Goal: Task Accomplishment & Management: Manage account settings

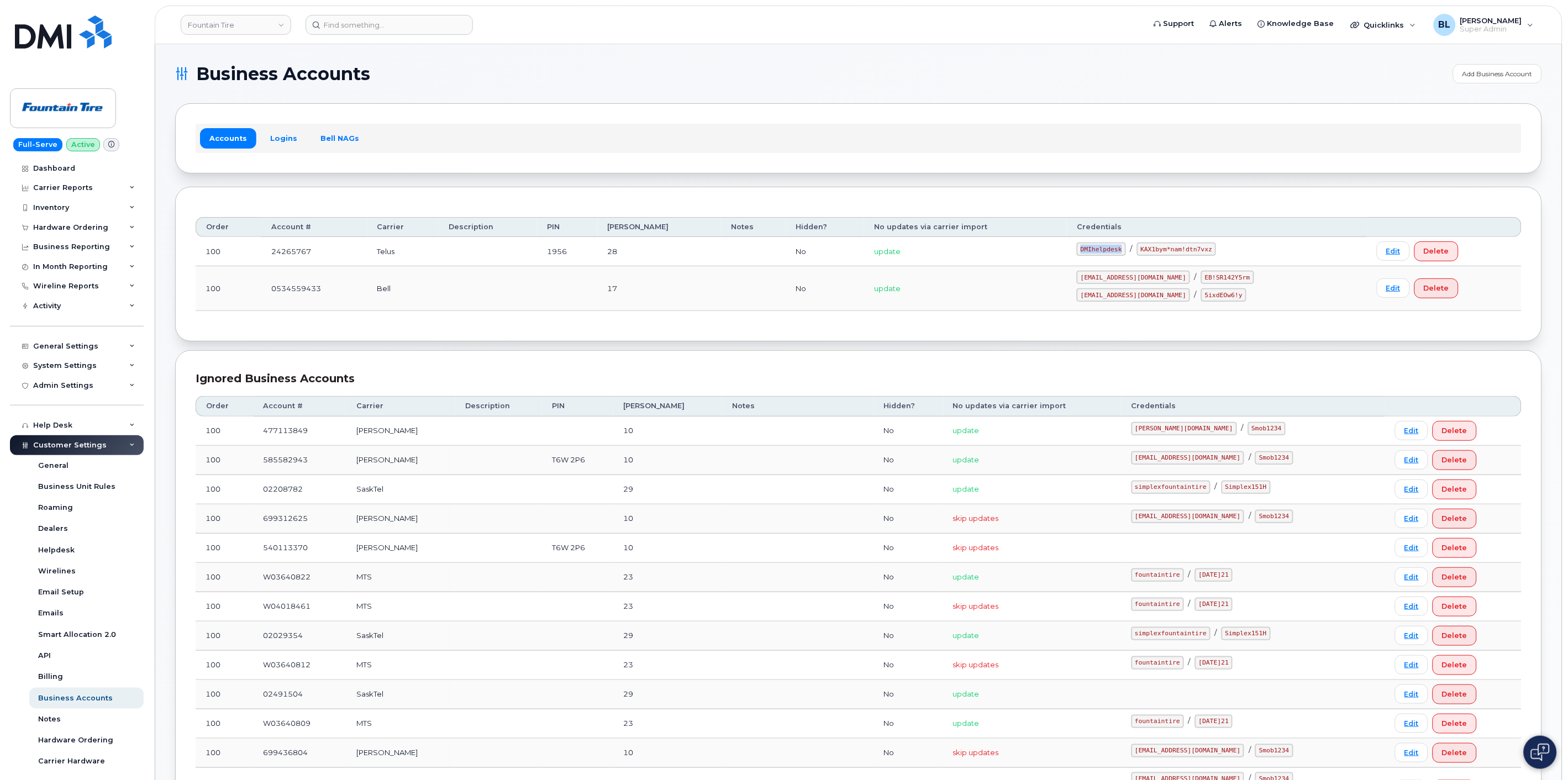
drag, startPoint x: 1102, startPoint y: 240, endPoint x: 1142, endPoint y: 251, distance: 41.5
click at [1142, 251] on td "DMIhelpdesk / KAX1bym*nam!dtn7vxz" at bounding box center [1216, 251] width 300 height 30
copy code "DMIhelpdesk"
click at [1410, 370] on div "Ignored Business Accounts" at bounding box center [858, 378] width 1326 height 16
drag, startPoint x: 1158, startPoint y: 250, endPoint x: 1224, endPoint y: 257, distance: 66.4
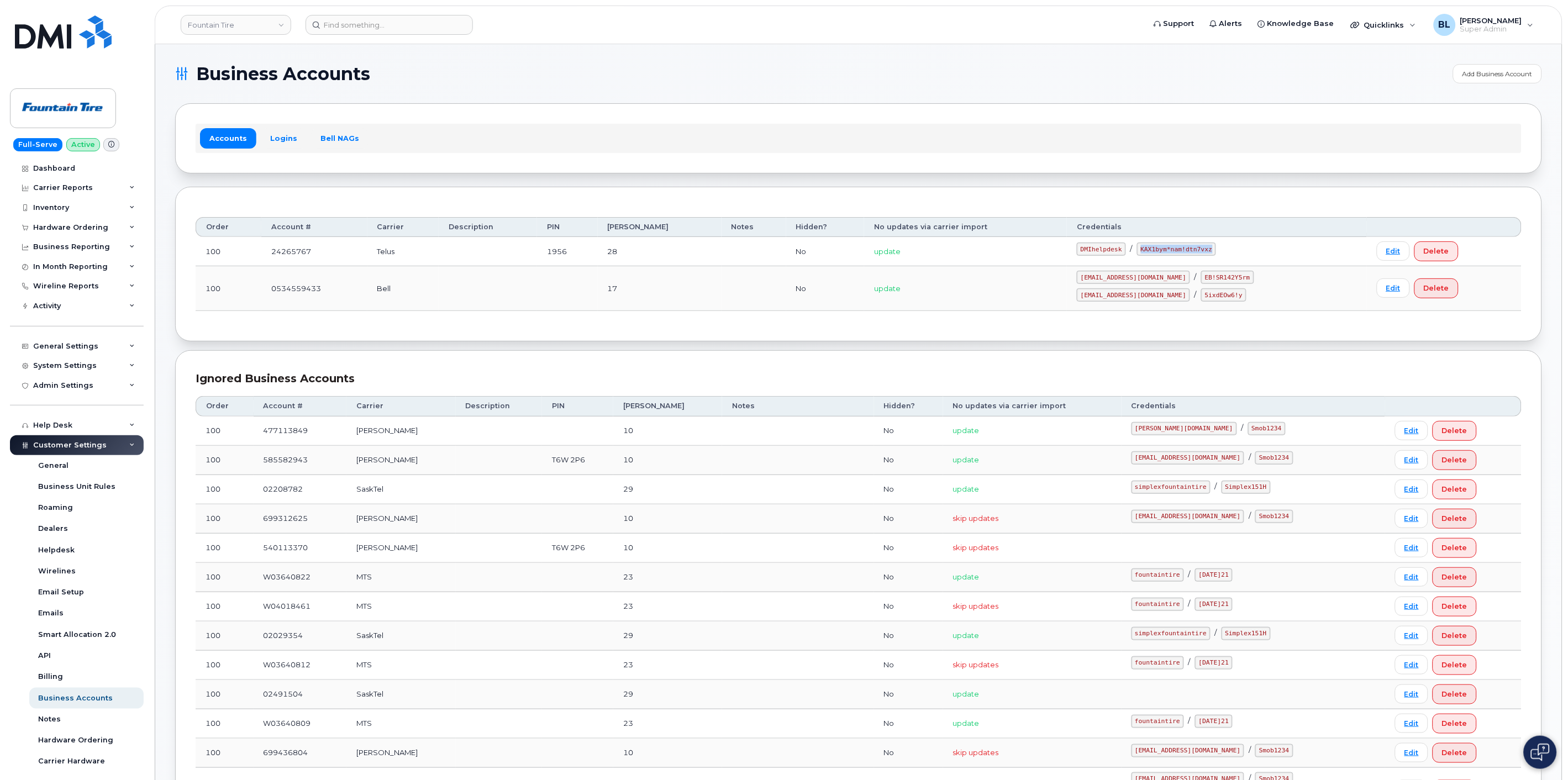
click at [1224, 257] on td "DMIhelpdesk / KAX1bym*nam!dtn7vxz" at bounding box center [1216, 251] width 300 height 30
copy code "KAX1bym*nam!dtn7vxz"
drag, startPoint x: 350, startPoint y: 330, endPoint x: 351, endPoint y: 311, distance: 19.0
click at [350, 328] on div "Order Account # Carrier Description PIN Bill Day Notes Hidden? No updates via c…" at bounding box center [858, 263] width 1366 height 154
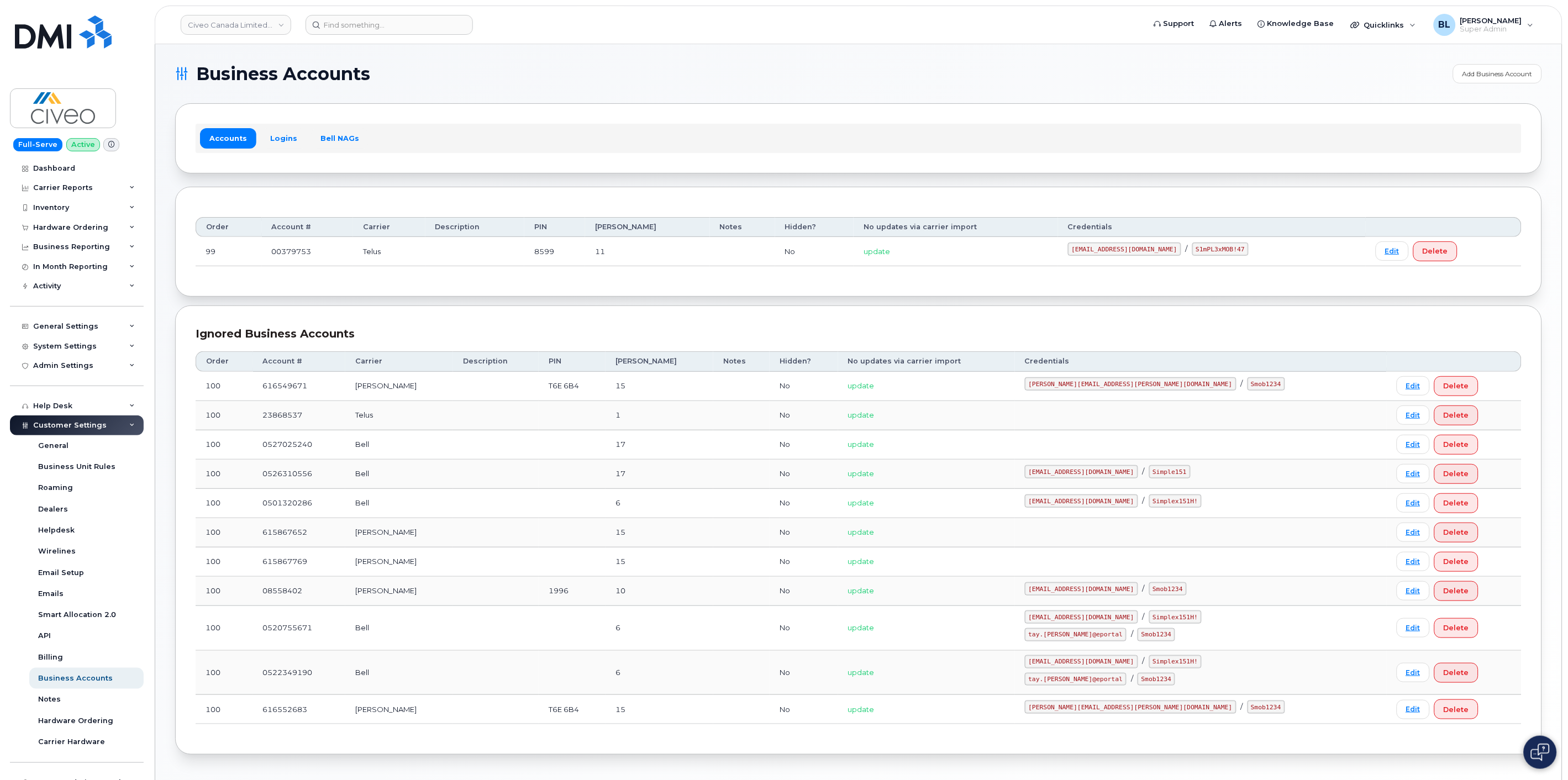
drag, startPoint x: 1053, startPoint y: 246, endPoint x: 1156, endPoint y: 253, distance: 103.2
click at [1157, 254] on code "svc_simplexmobility@civeo.com" at bounding box center [1125, 249] width 114 height 14
copy code "svc_simplexmobility@civeo.com"
drag, startPoint x: 1173, startPoint y: 246, endPoint x: 1218, endPoint y: 250, distance: 45.2
click at [1218, 250] on code "S1mPL3xMOB!47" at bounding box center [1220, 249] width 56 height 14
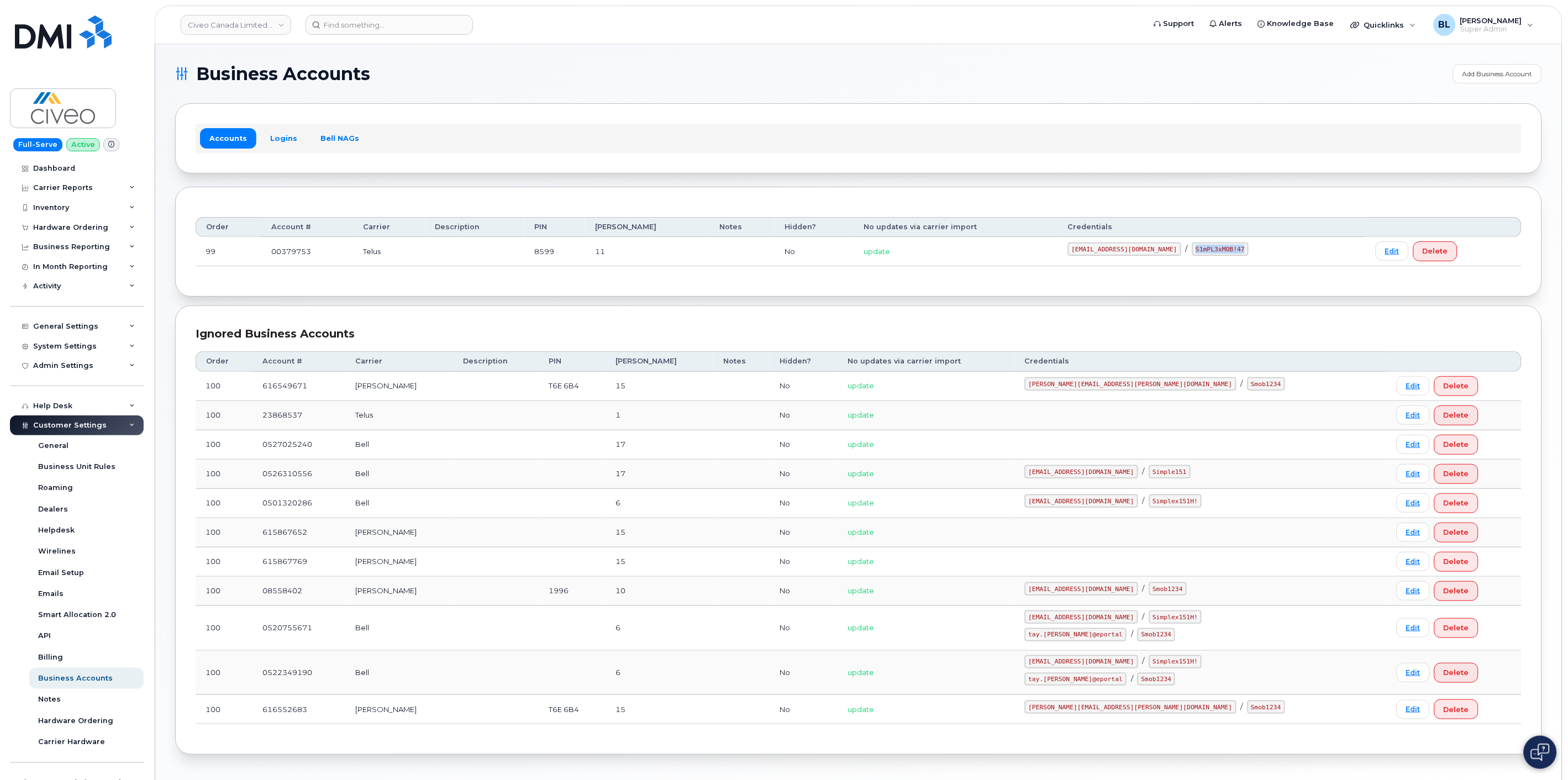
copy code "S1mPL3xMOB!47"
drag, startPoint x: 170, startPoint y: 290, endPoint x: 292, endPoint y: 276, distance: 122.8
click at [188, 286] on div "Business Accounts Add Business Account Accounts Logins Bell NAGs Order Account …" at bounding box center [858, 414] width 1406 height 739
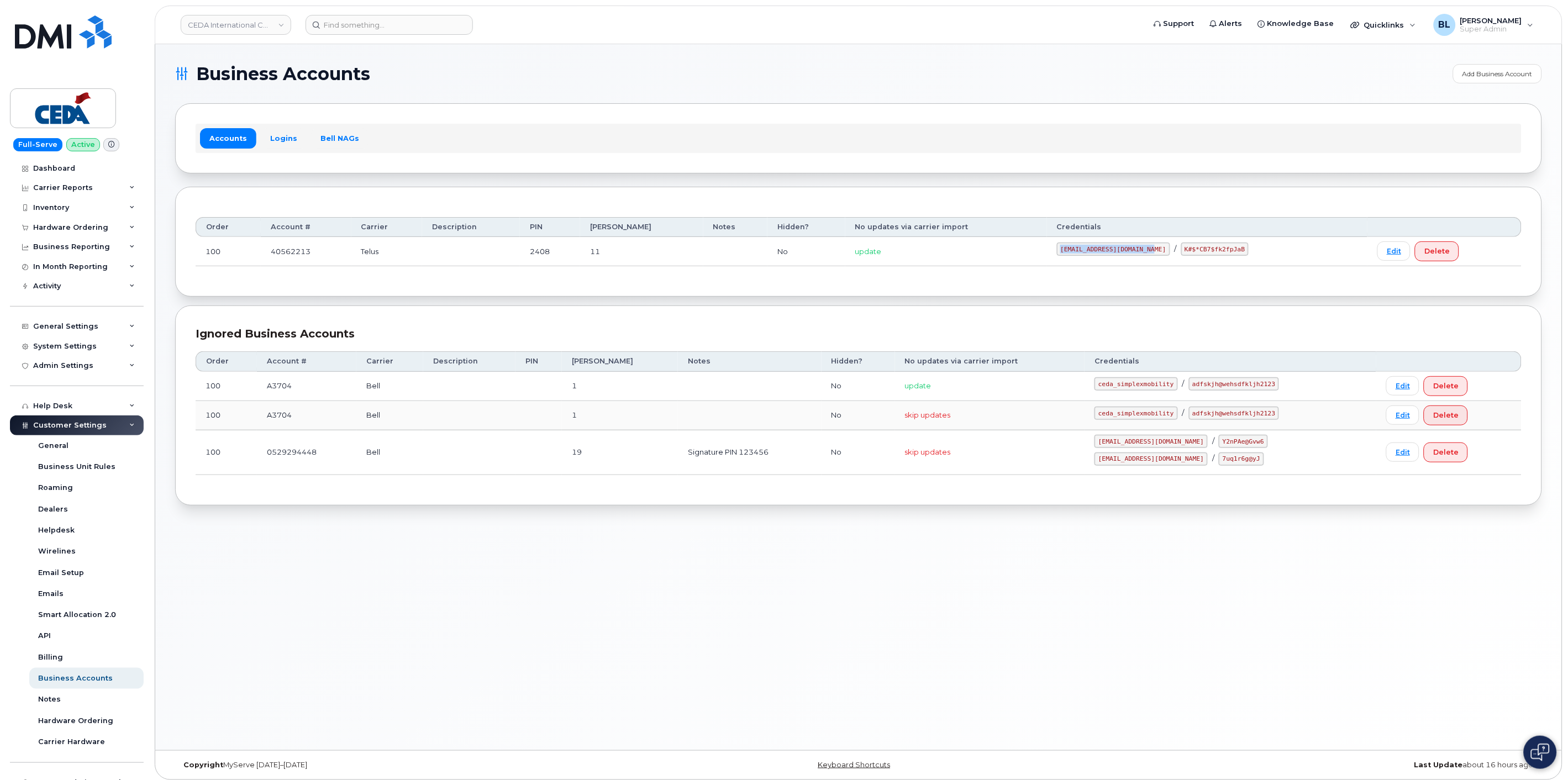
drag, startPoint x: 1055, startPoint y: 246, endPoint x: 1146, endPoint y: 254, distance: 91.4
click at [1146, 254] on td "[EMAIL_ADDRESS][DOMAIN_NAME] / K#$*CB7$fk2fpJaB" at bounding box center [1206, 251] width 321 height 30
copy code "[EMAIL_ADDRESS][DOMAIN_NAME]"
drag, startPoint x: 1499, startPoint y: 321, endPoint x: 1423, endPoint y: 288, distance: 82.9
click at [1410, 321] on div "Ignored Business Accounts Order Account # Carrier Description PIN [PERSON_NAME]…" at bounding box center [858, 406] width 1366 height 200
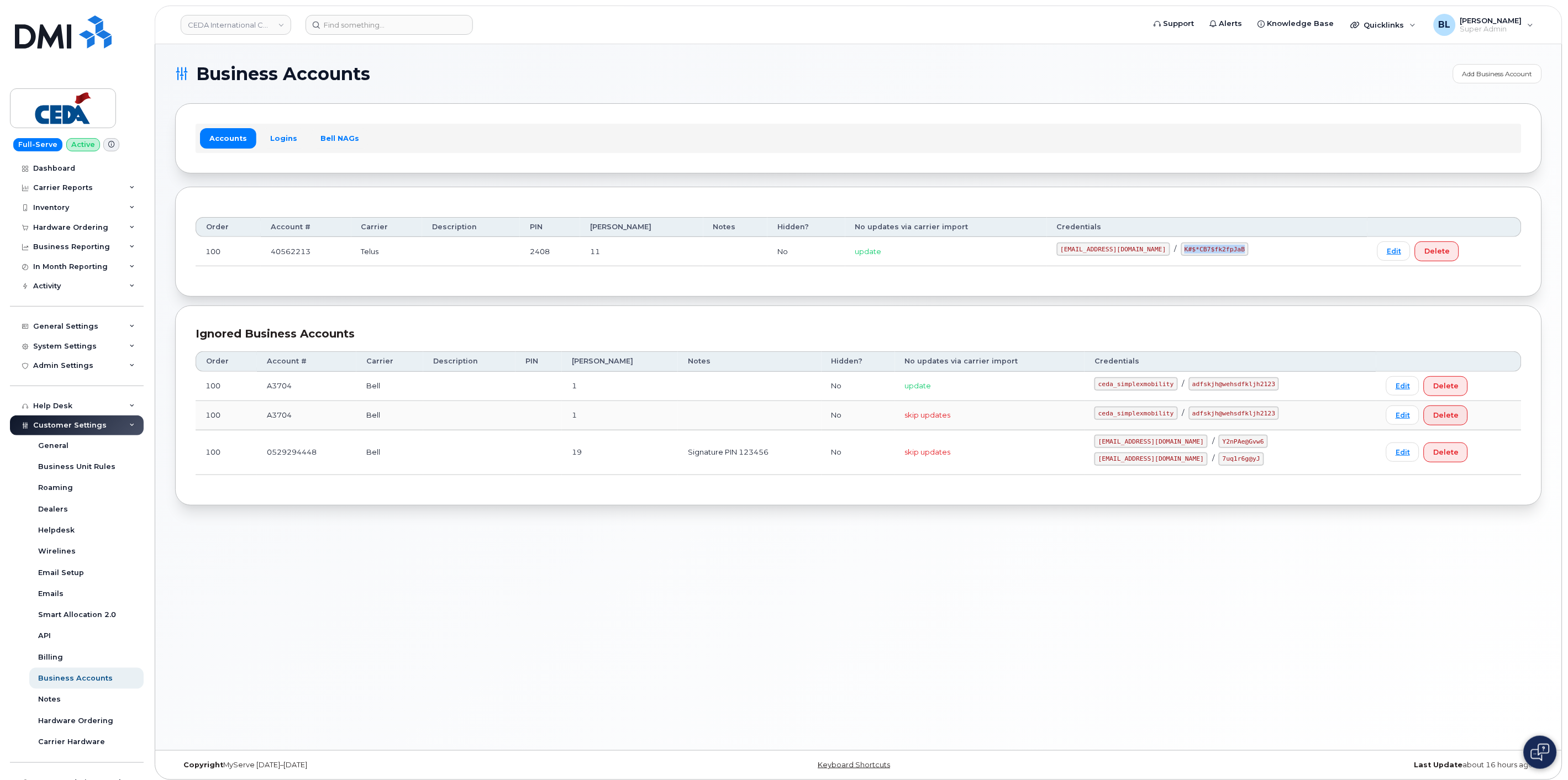
drag, startPoint x: 1162, startPoint y: 247, endPoint x: 1219, endPoint y: 253, distance: 57.3
click at [1219, 253] on code "K#$*CB7$fk2fpJaB" at bounding box center [1214, 249] width 68 height 14
copy code "K#$*CB7$fk2fpJaB"
drag, startPoint x: 355, startPoint y: 300, endPoint x: 388, endPoint y: 225, distance: 81.9
click at [354, 296] on section "Business Accounts Add Business Account Accounts Logins Bell NAGs Order Account …" at bounding box center [858, 285] width 1366 height 442
